Goal: Navigation & Orientation: Find specific page/section

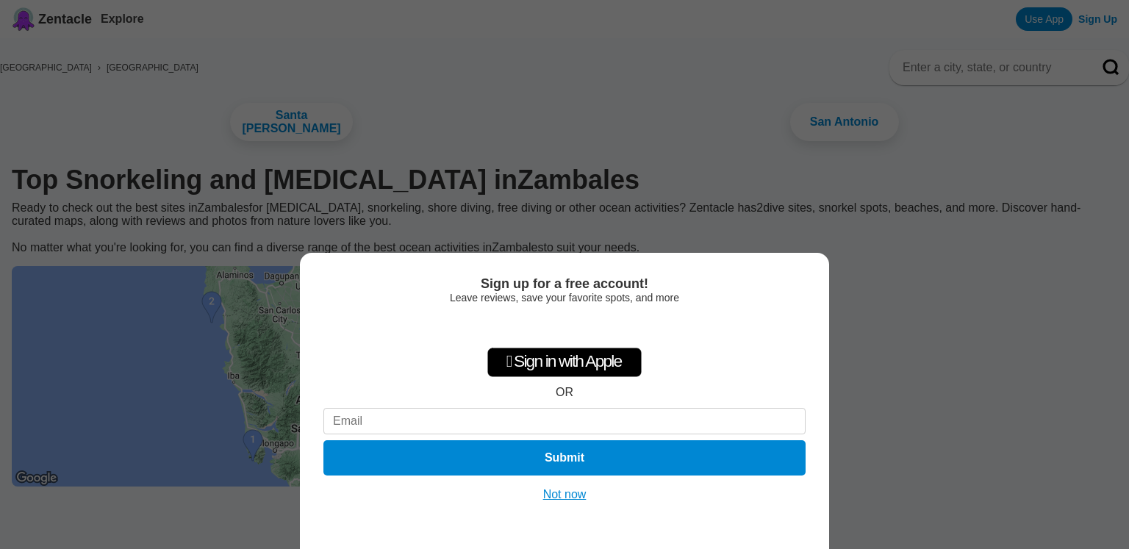
click at [568, 497] on button "Not now" at bounding box center [565, 495] width 52 height 15
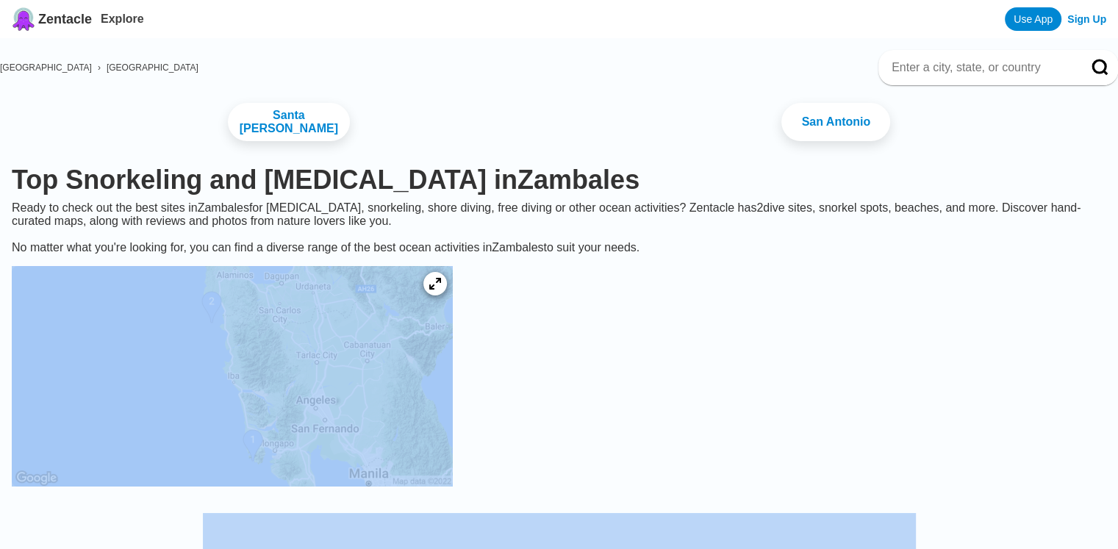
click at [401, 404] on img at bounding box center [232, 376] width 441 height 221
click at [442, 286] on icon at bounding box center [435, 284] width 14 height 14
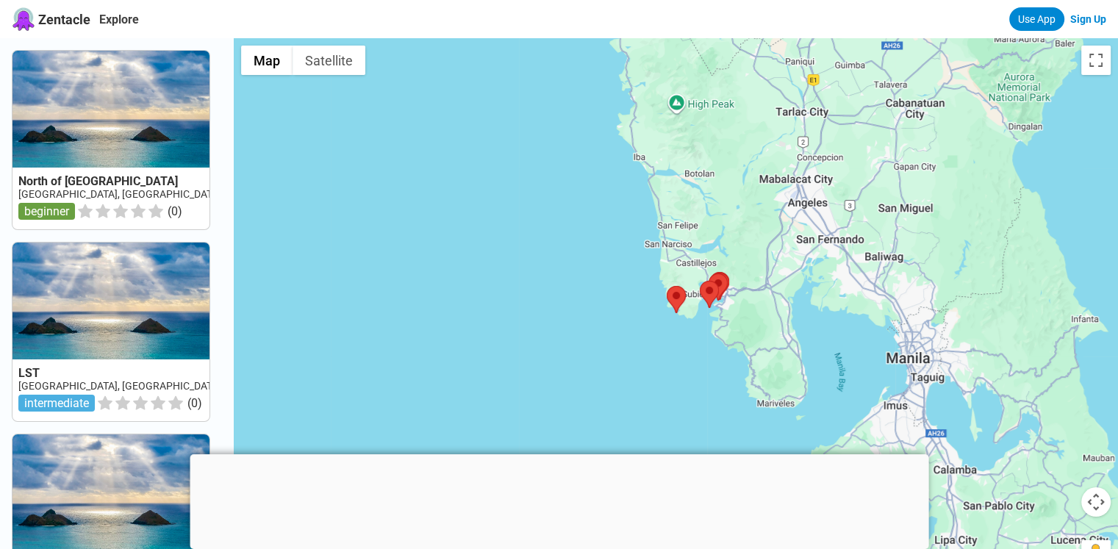
click at [859, 301] on div at bounding box center [676, 312] width 885 height 549
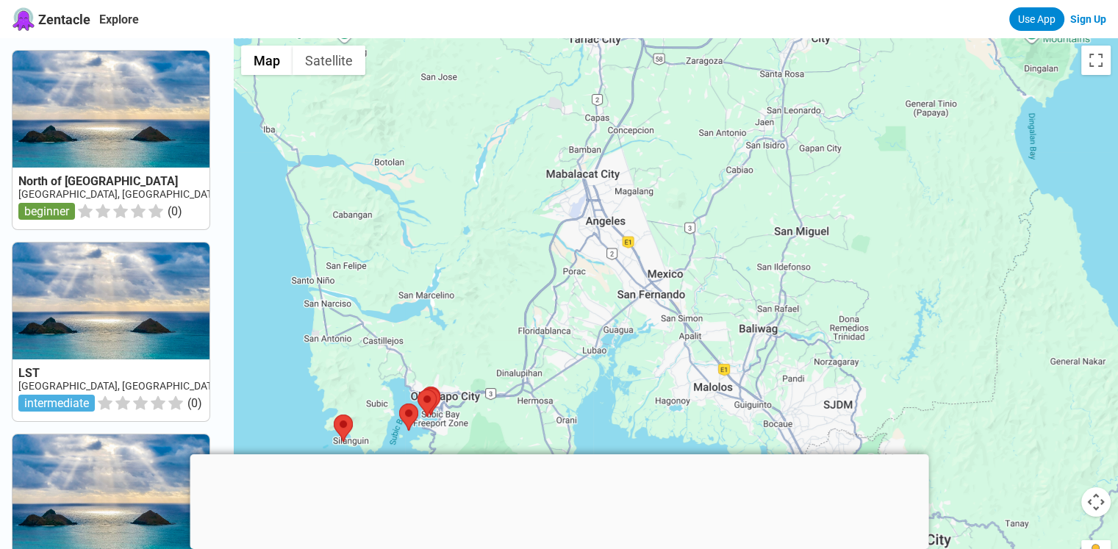
click at [651, 215] on div at bounding box center [676, 312] width 885 height 549
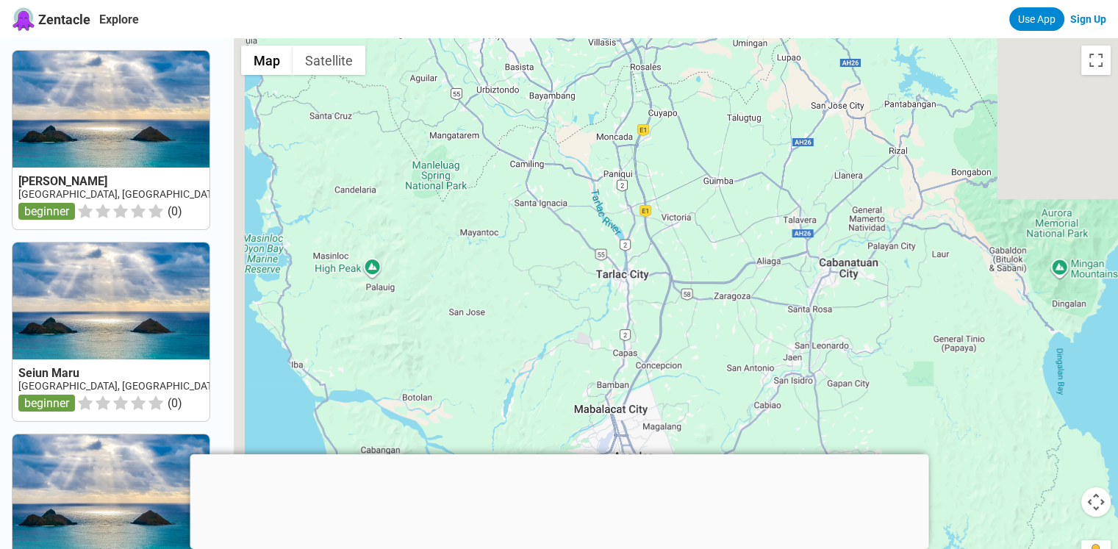
drag, startPoint x: 651, startPoint y: 215, endPoint x: 713, endPoint y: 571, distance: 360.6
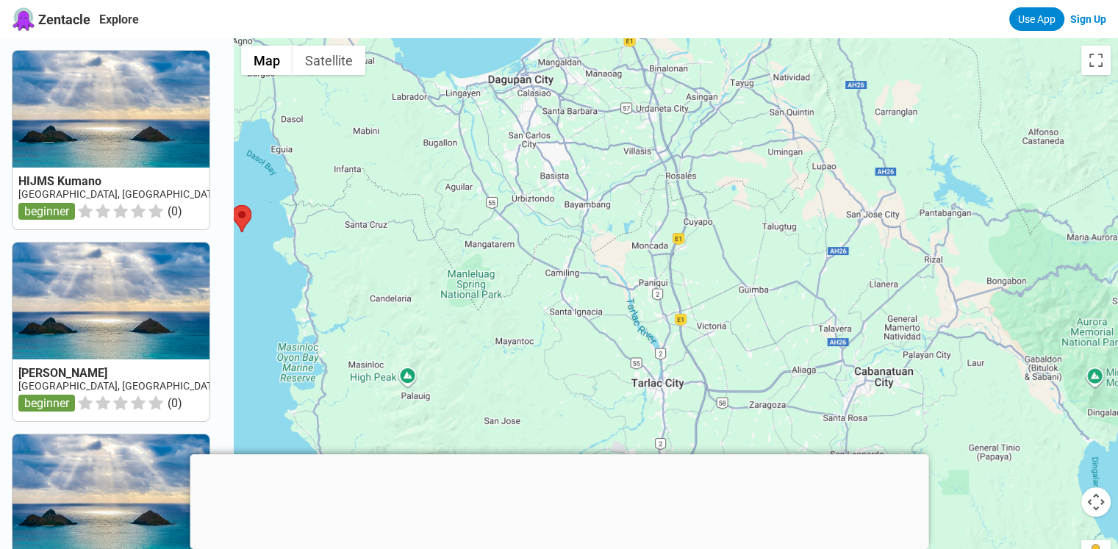
click at [485, 239] on div at bounding box center [676, 312] width 885 height 549
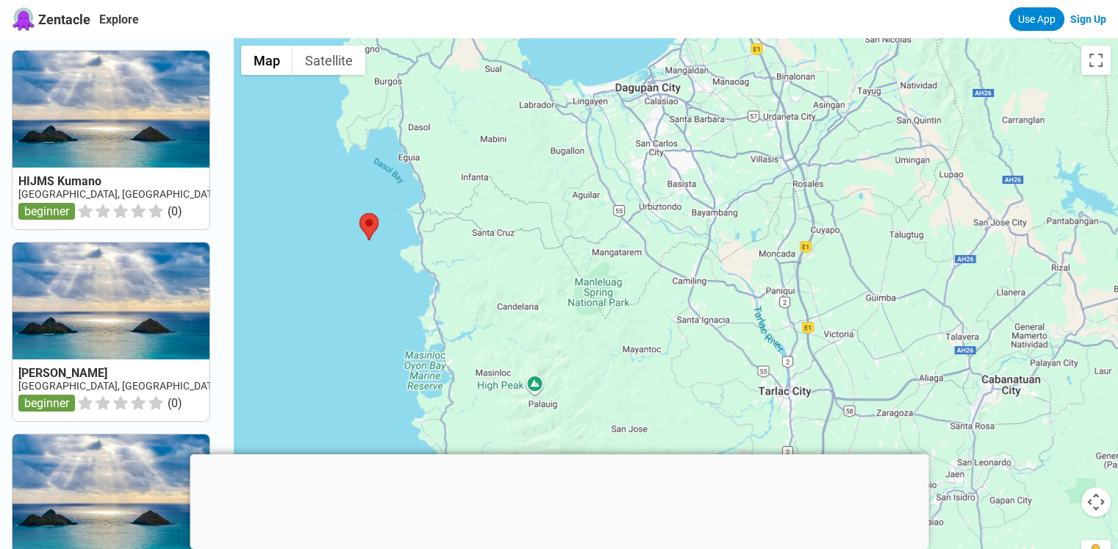
drag, startPoint x: 485, startPoint y: 239, endPoint x: 622, endPoint y: 247, distance: 137.0
click at [622, 247] on div at bounding box center [676, 312] width 885 height 549
click at [940, 324] on div at bounding box center [676, 312] width 885 height 549
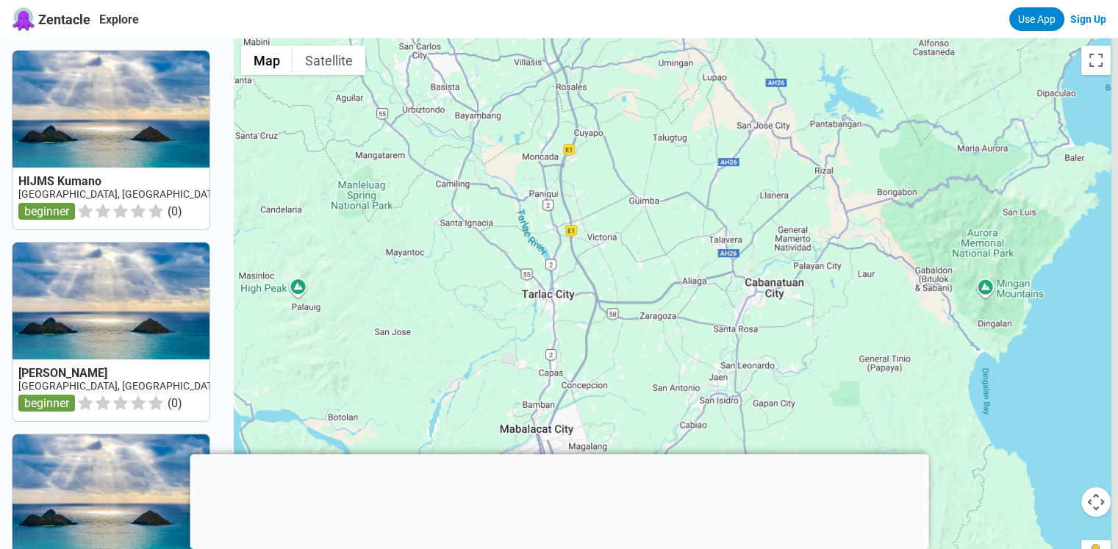
drag, startPoint x: 940, startPoint y: 324, endPoint x: 695, endPoint y: 213, distance: 268.9
click at [695, 213] on div at bounding box center [676, 312] width 885 height 549
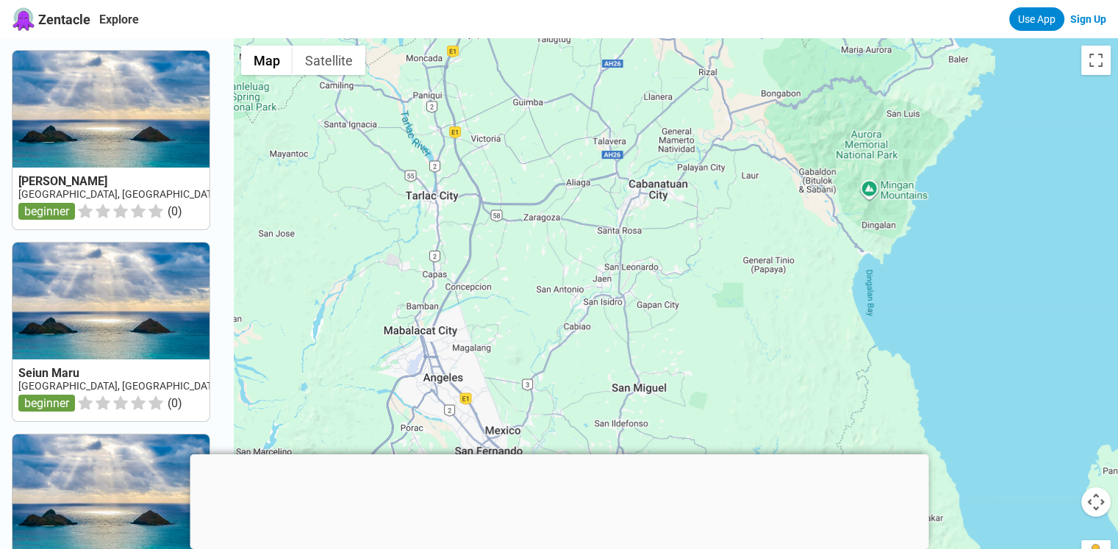
drag, startPoint x: 807, startPoint y: 345, endPoint x: 693, endPoint y: 247, distance: 150.7
click at [693, 247] on div at bounding box center [676, 312] width 885 height 549
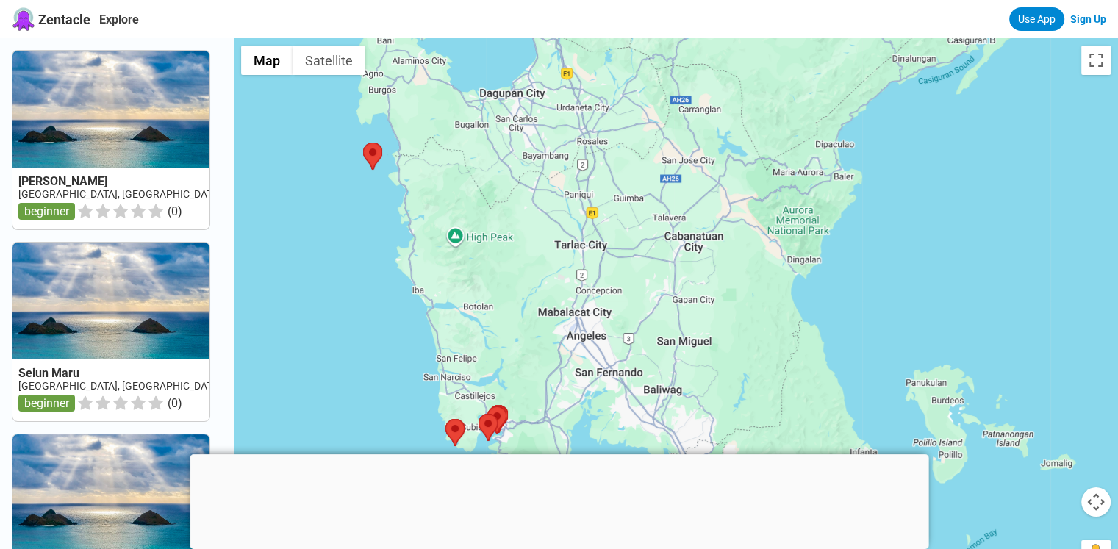
click at [493, 345] on div at bounding box center [676, 312] width 885 height 549
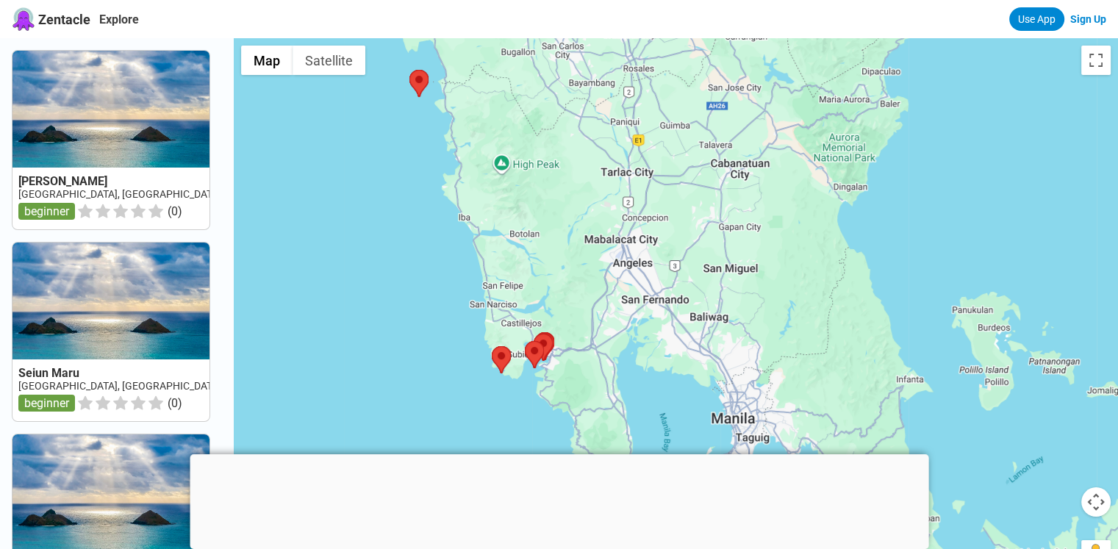
drag, startPoint x: 493, startPoint y: 345, endPoint x: 542, endPoint y: 265, distance: 93.1
click at [542, 265] on div at bounding box center [676, 312] width 885 height 549
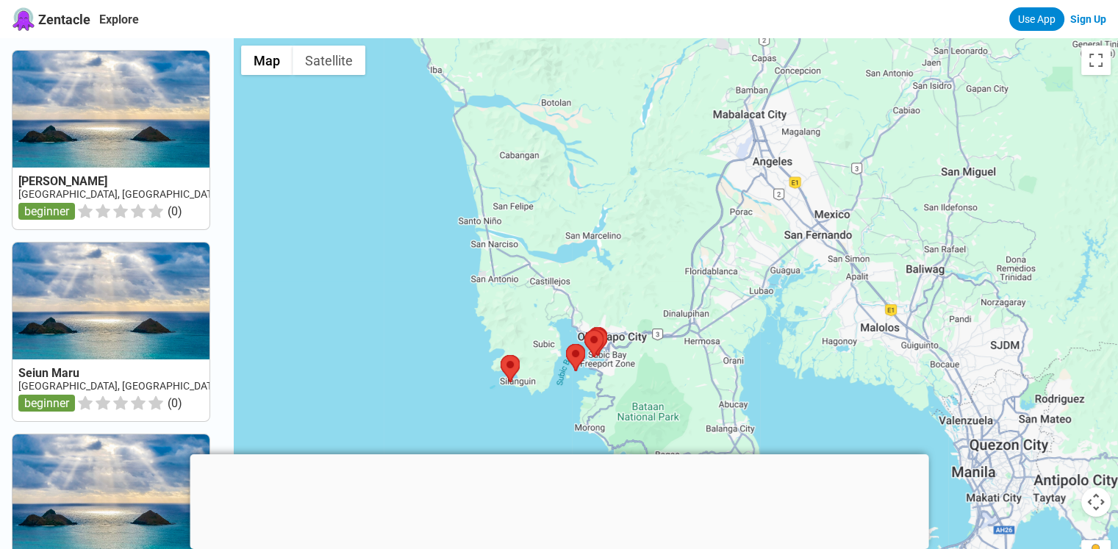
drag, startPoint x: 569, startPoint y: 321, endPoint x: 595, endPoint y: 281, distance: 47.9
click at [595, 282] on div at bounding box center [676, 312] width 885 height 549
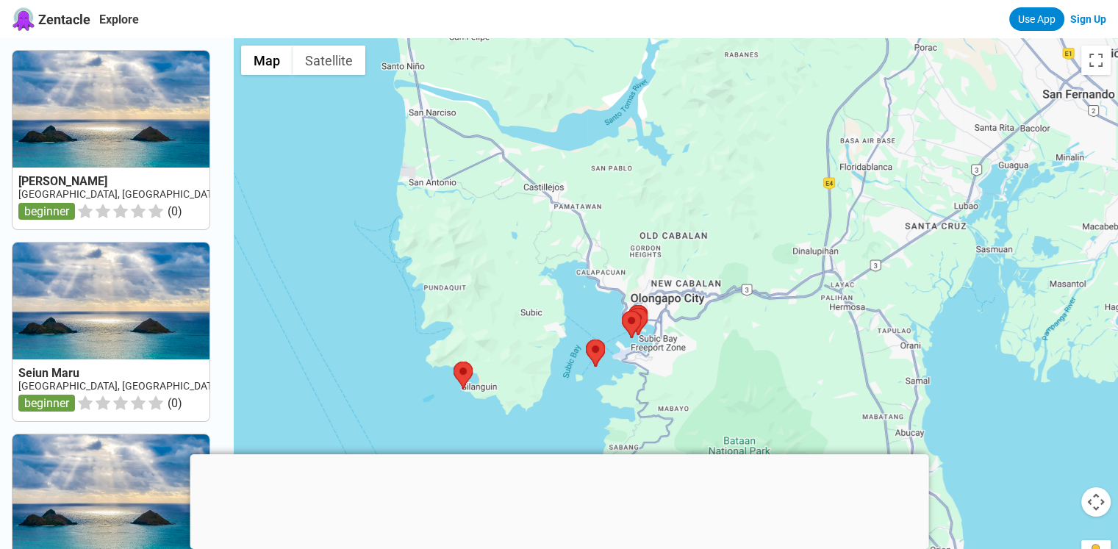
drag, startPoint x: 583, startPoint y: 333, endPoint x: 571, endPoint y: 218, distance: 115.3
click at [571, 221] on div at bounding box center [676, 312] width 885 height 549
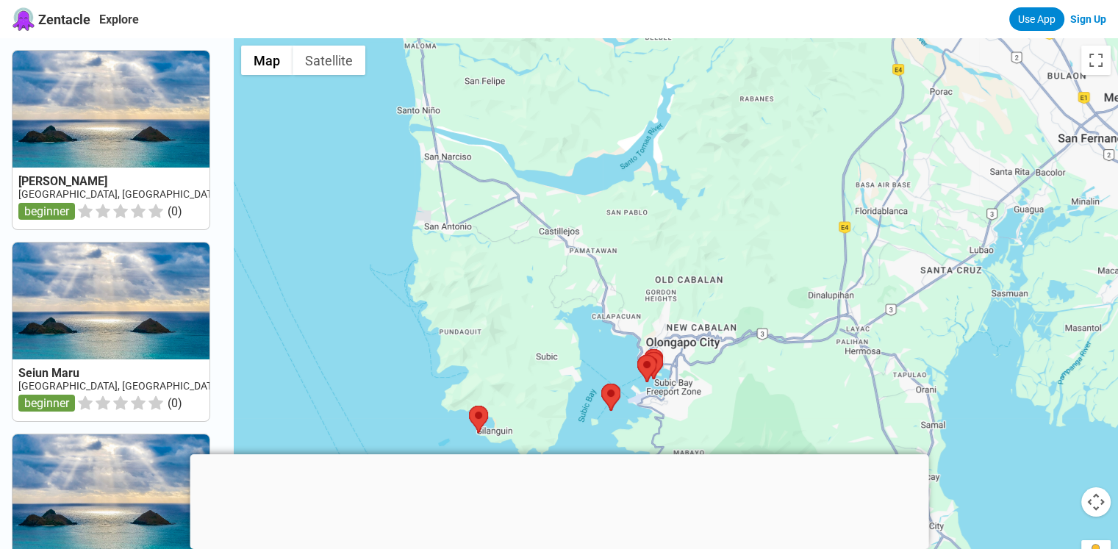
drag, startPoint x: 571, startPoint y: 218, endPoint x: 597, endPoint y: 301, distance: 86.3
click at [597, 301] on div at bounding box center [676, 312] width 885 height 549
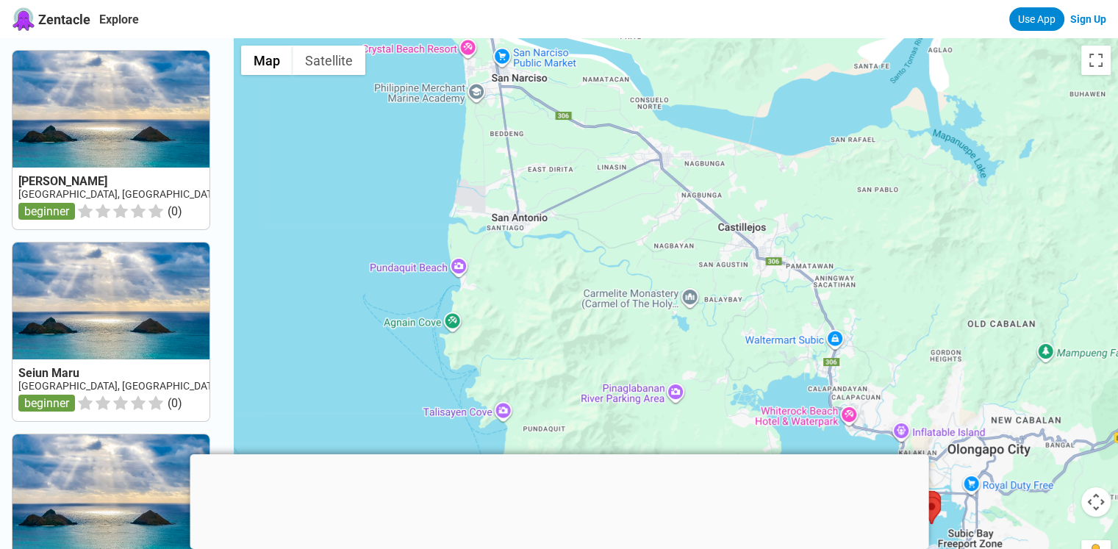
click at [751, 350] on div at bounding box center [676, 312] width 885 height 549
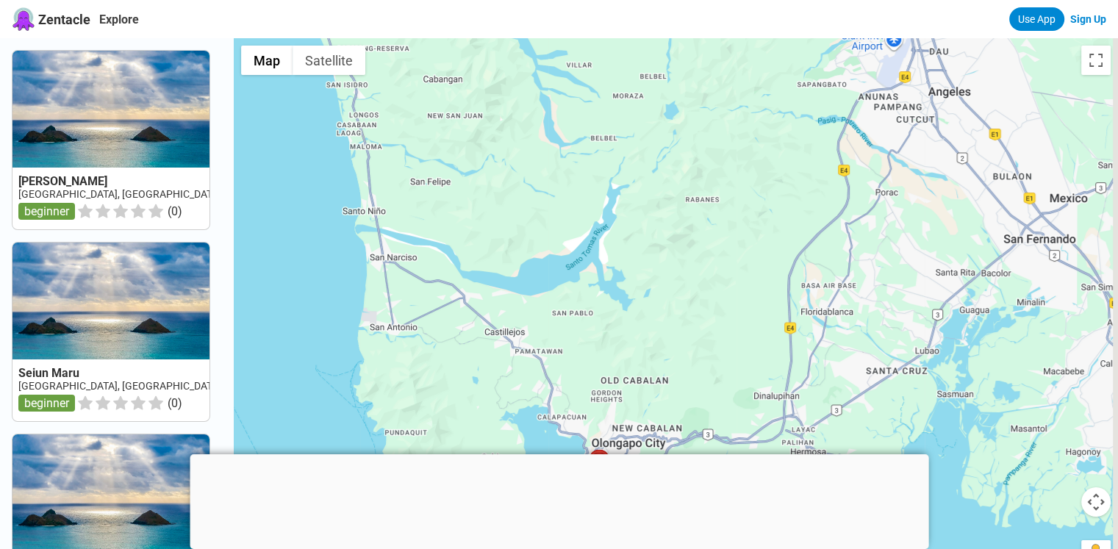
click at [444, 186] on div at bounding box center [676, 312] width 885 height 549
